Goal: Task Accomplishment & Management: Manage account settings

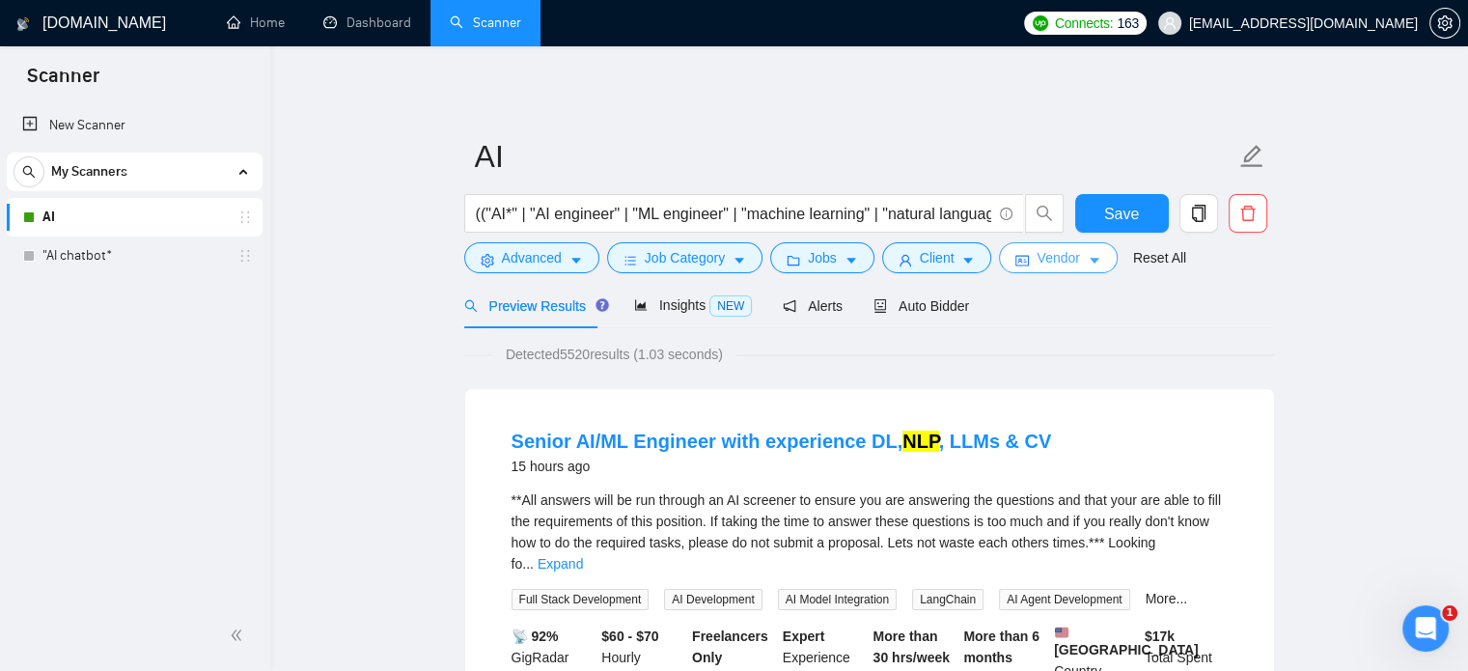
click at [1090, 261] on icon "caret-down" at bounding box center [1095, 262] width 10 height 6
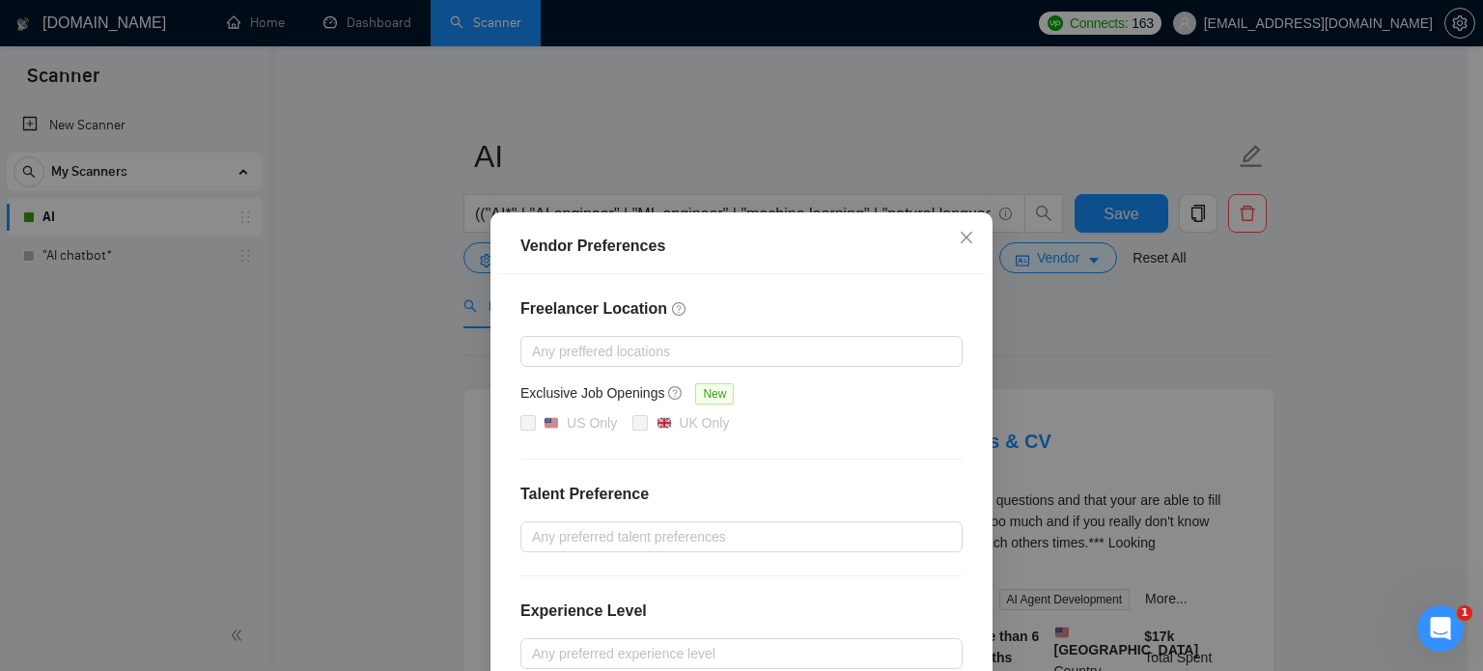
click at [1078, 326] on div "Vendor Preferences Freelancer Location Any preffered locations Exclusive Job Op…" at bounding box center [741, 335] width 1483 height 671
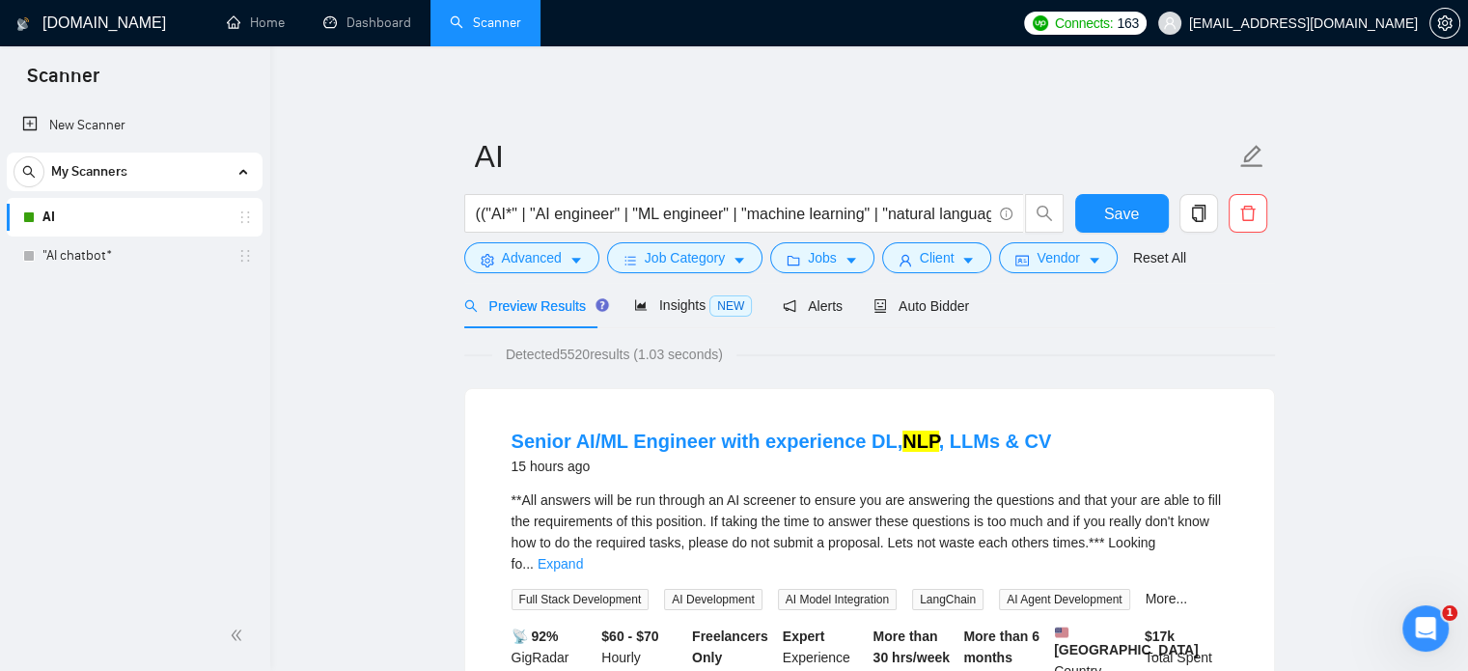
drag, startPoint x: 929, startPoint y: 317, endPoint x: 952, endPoint y: 328, distance: 25.9
click at [930, 317] on div "Auto Bidder" at bounding box center [922, 305] width 96 height 45
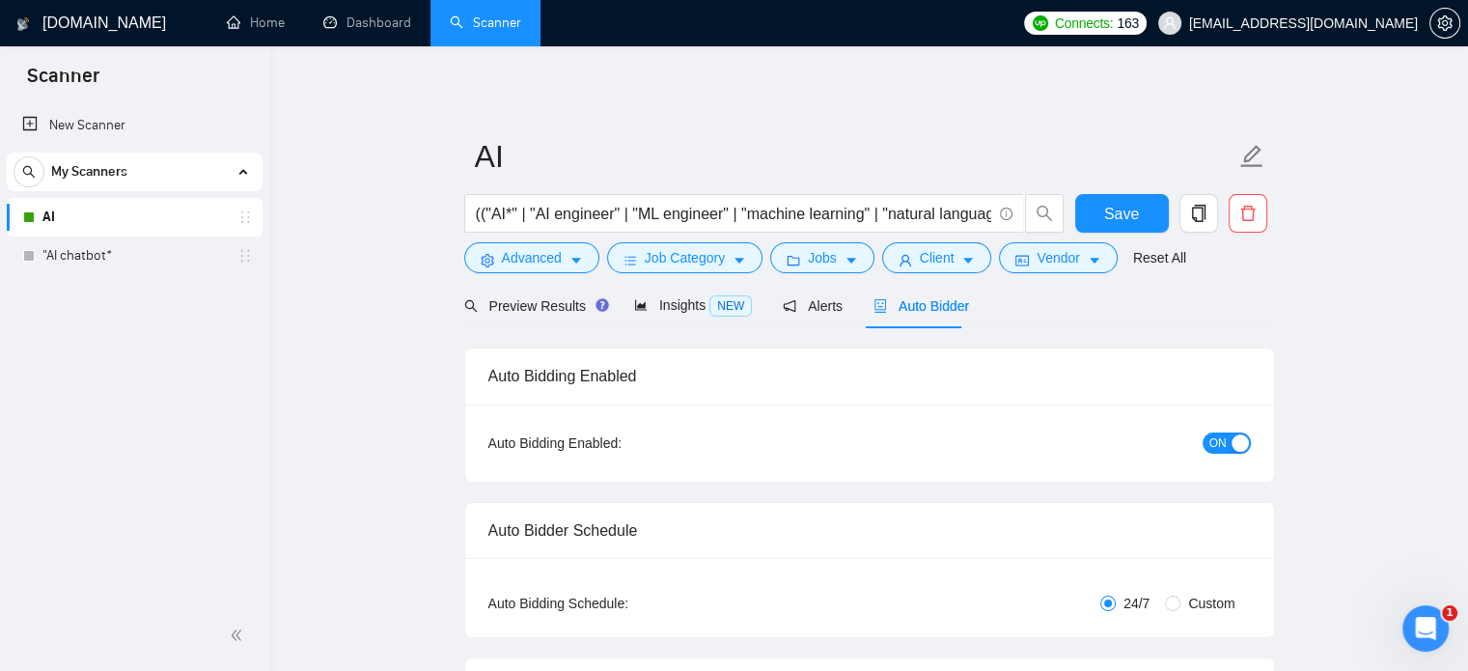
checkbox input "true"
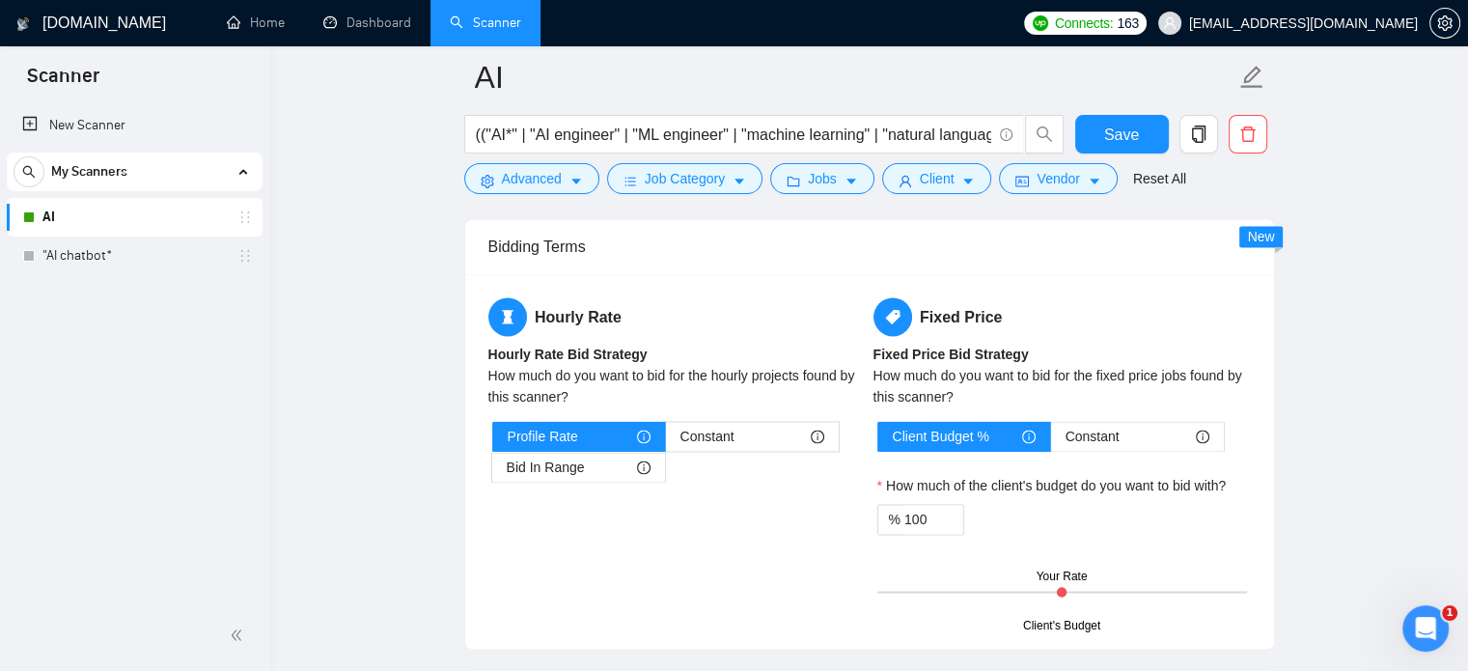
scroll to position [3089, 0]
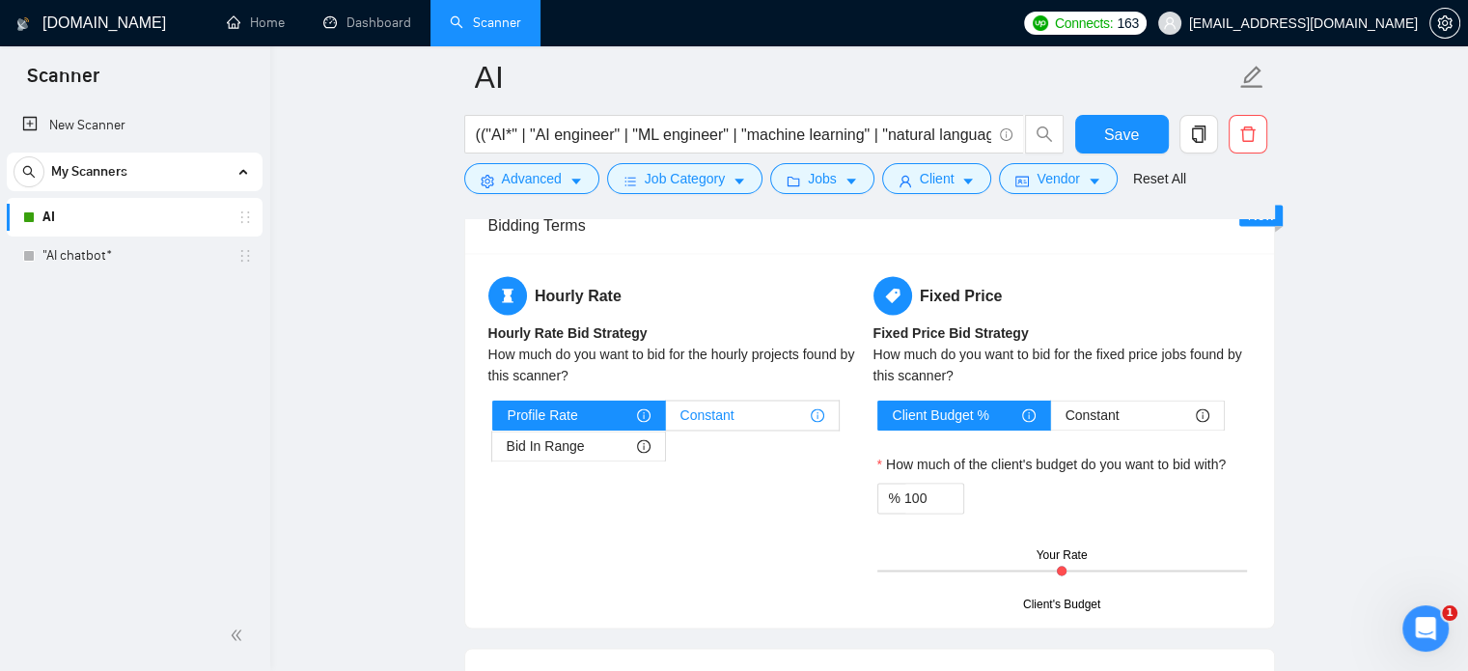
click at [724, 421] on span "Constant" at bounding box center [708, 415] width 54 height 29
click at [666, 420] on input "Constant" at bounding box center [666, 420] width 0 height 0
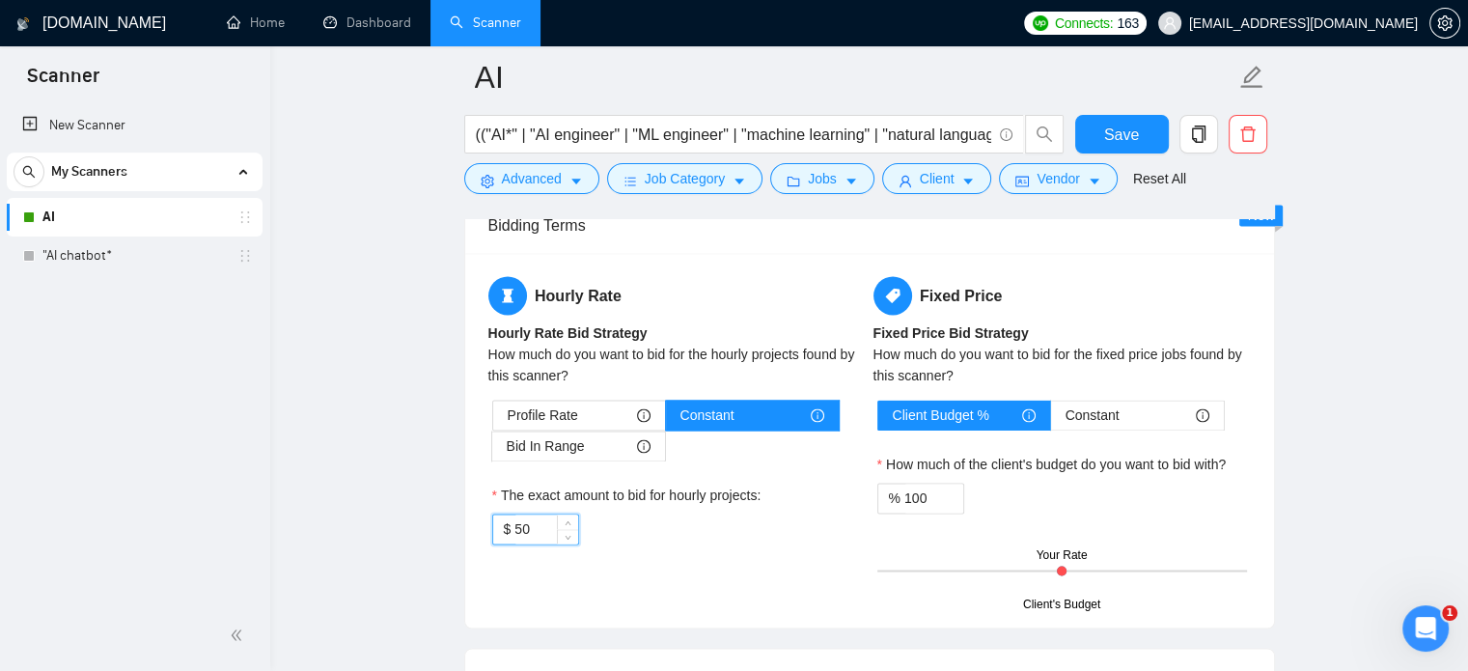
drag, startPoint x: 529, startPoint y: 529, endPoint x: 516, endPoint y: 528, distance: 13.6
click at [516, 528] on input "50" at bounding box center [546, 529] width 63 height 29
type input "40"
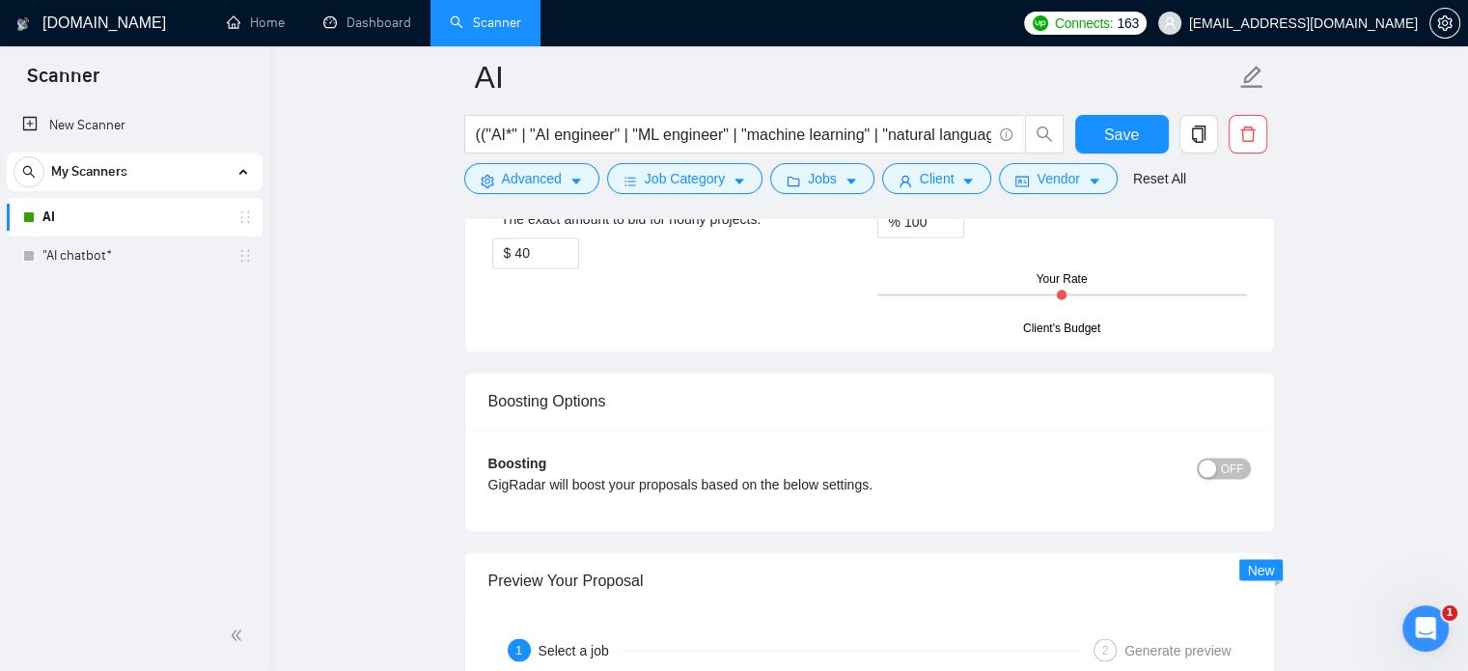
scroll to position [3186, 0]
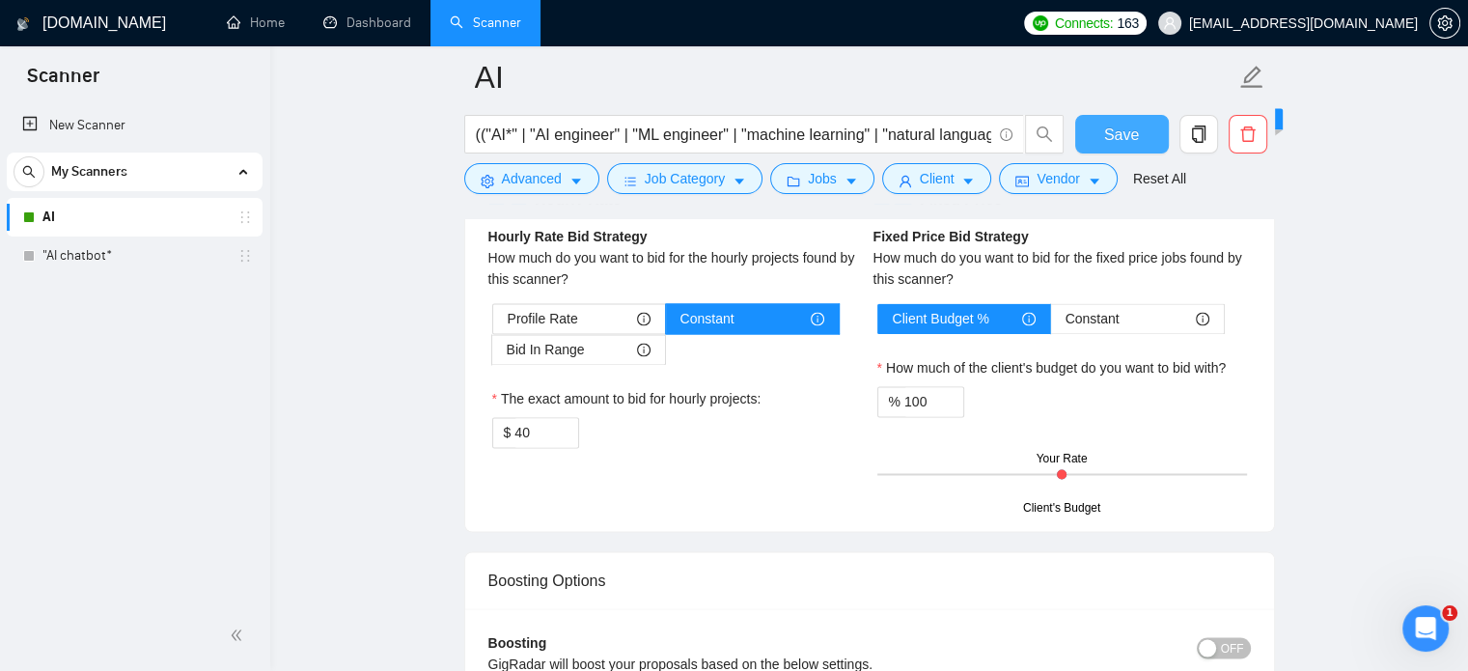
click at [1112, 135] on span "Save" at bounding box center [1121, 135] width 35 height 24
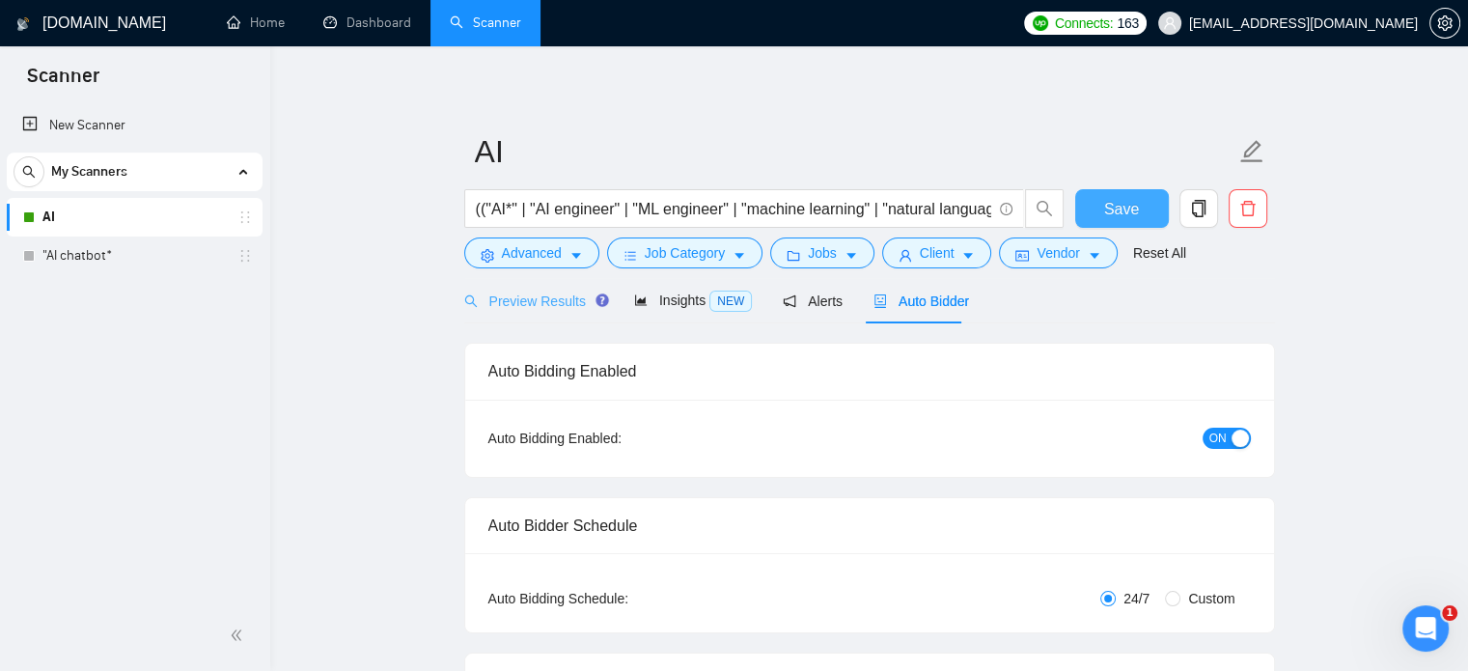
scroll to position [0, 0]
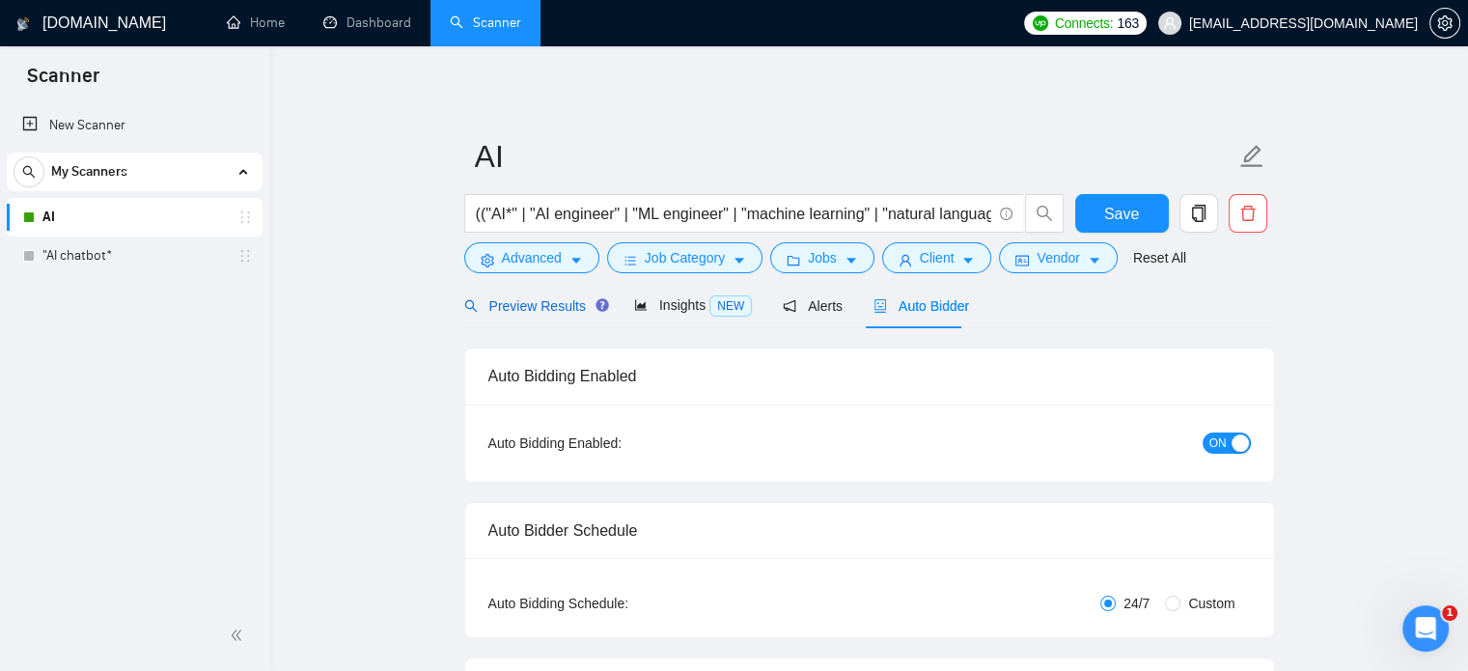
click at [517, 306] on span "Preview Results" at bounding box center [533, 305] width 139 height 15
